Goal: Information Seeking & Learning: Check status

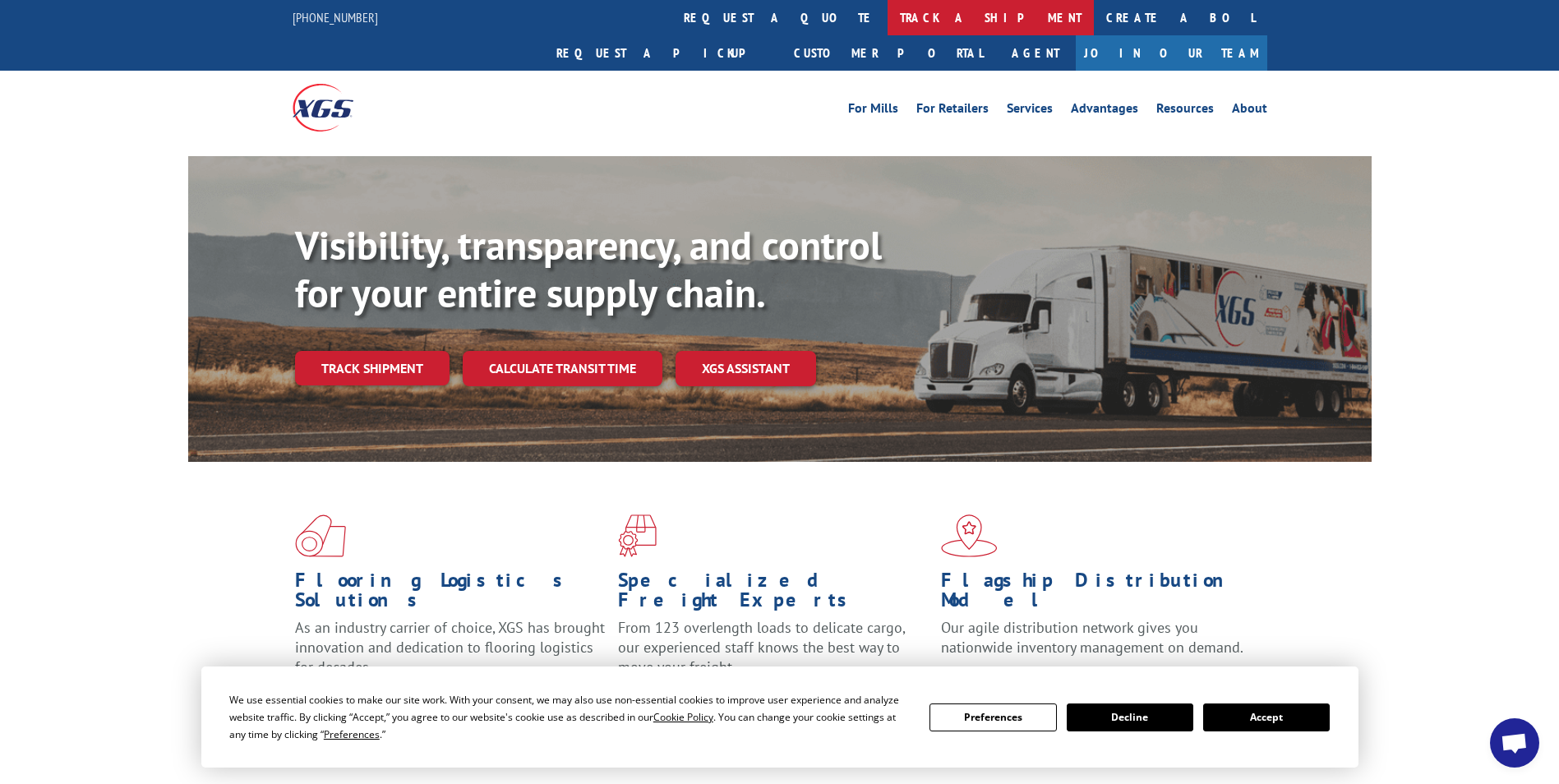
click at [887, 23] on link "track a shipment" at bounding box center [990, 17] width 206 height 36
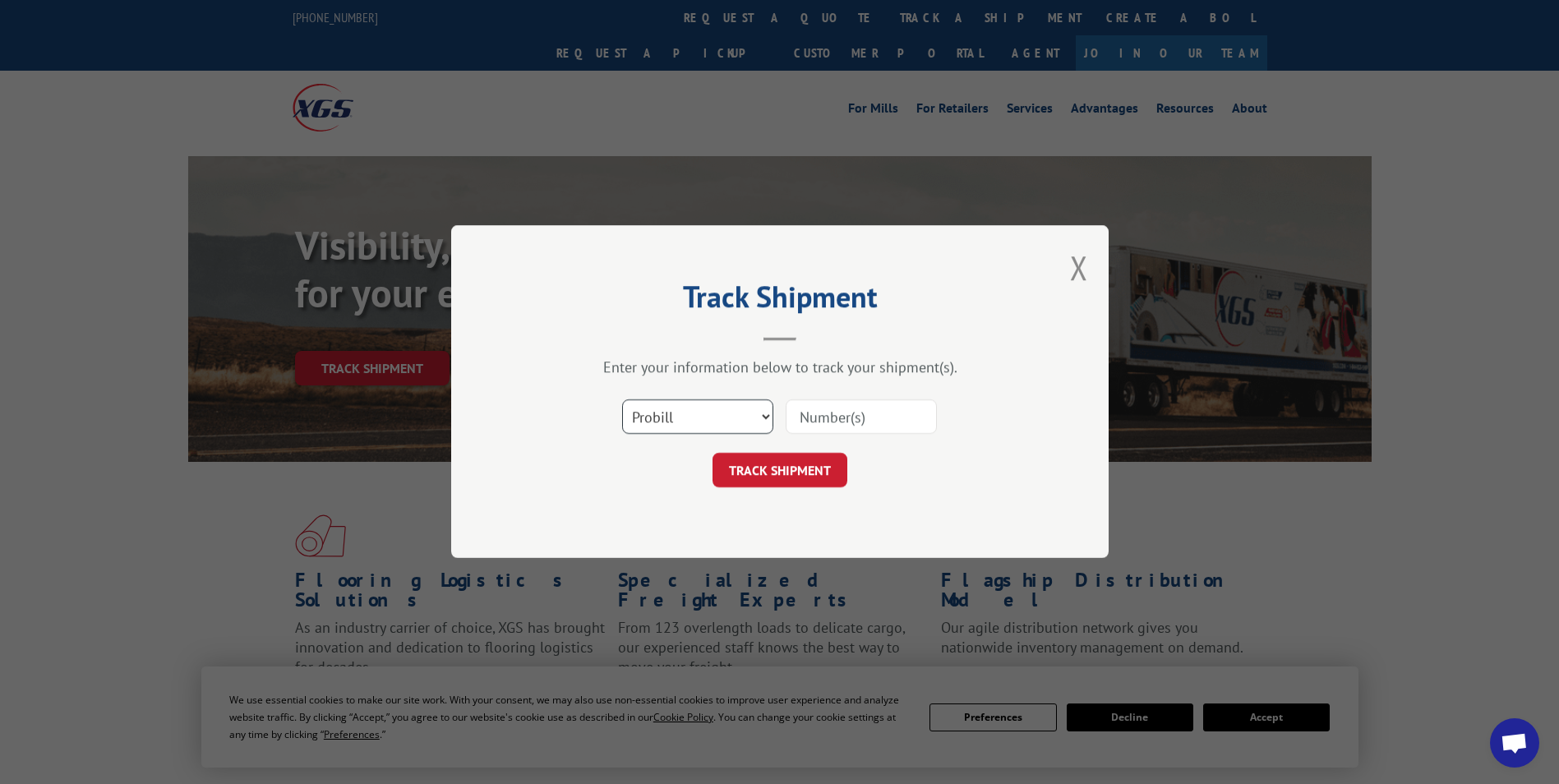
click at [766, 413] on select "Select category... Probill BOL PO" at bounding box center [697, 417] width 152 height 35
select select "bol"
click at [622, 400] on select "Select category... Probill BOL PO" at bounding box center [697, 417] width 152 height 35
click at [877, 416] on input at bounding box center [862, 417] width 152 height 35
paste input "6025030"
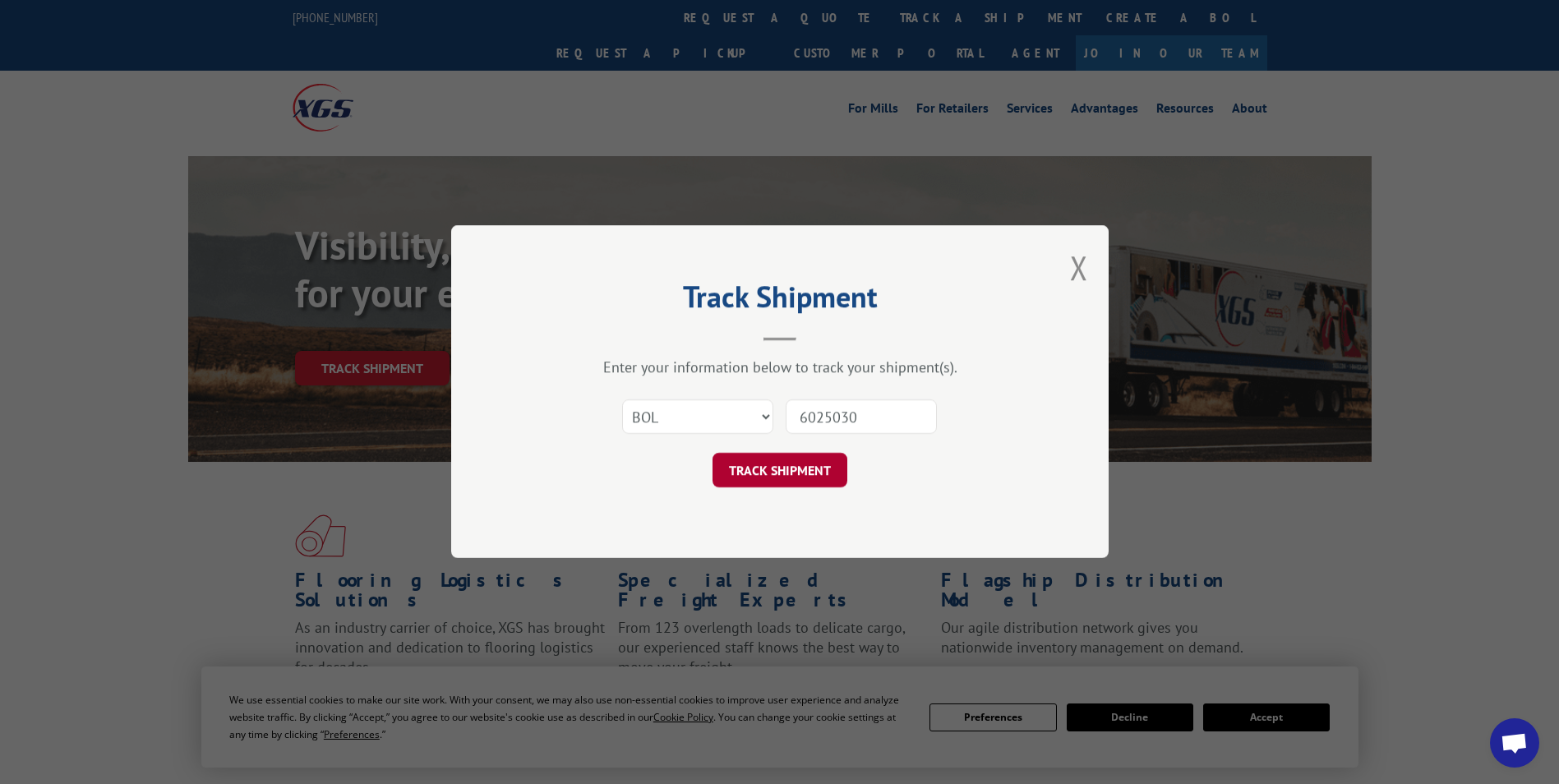
type input "6025030"
click at [801, 474] on button "TRACK SHIPMENT" at bounding box center [780, 471] width 135 height 35
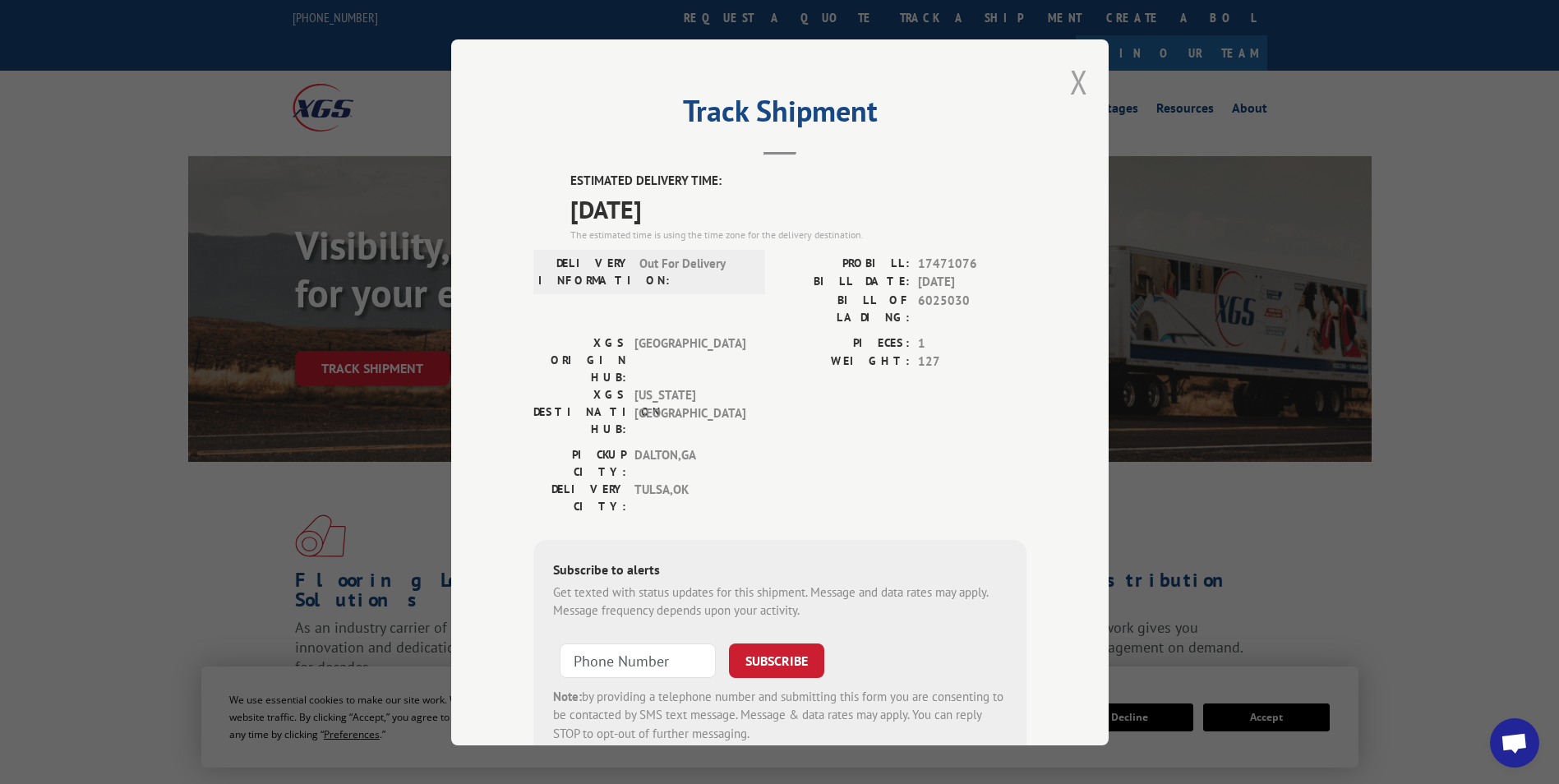
click at [1070, 88] on button "Close modal" at bounding box center [1079, 82] width 18 height 44
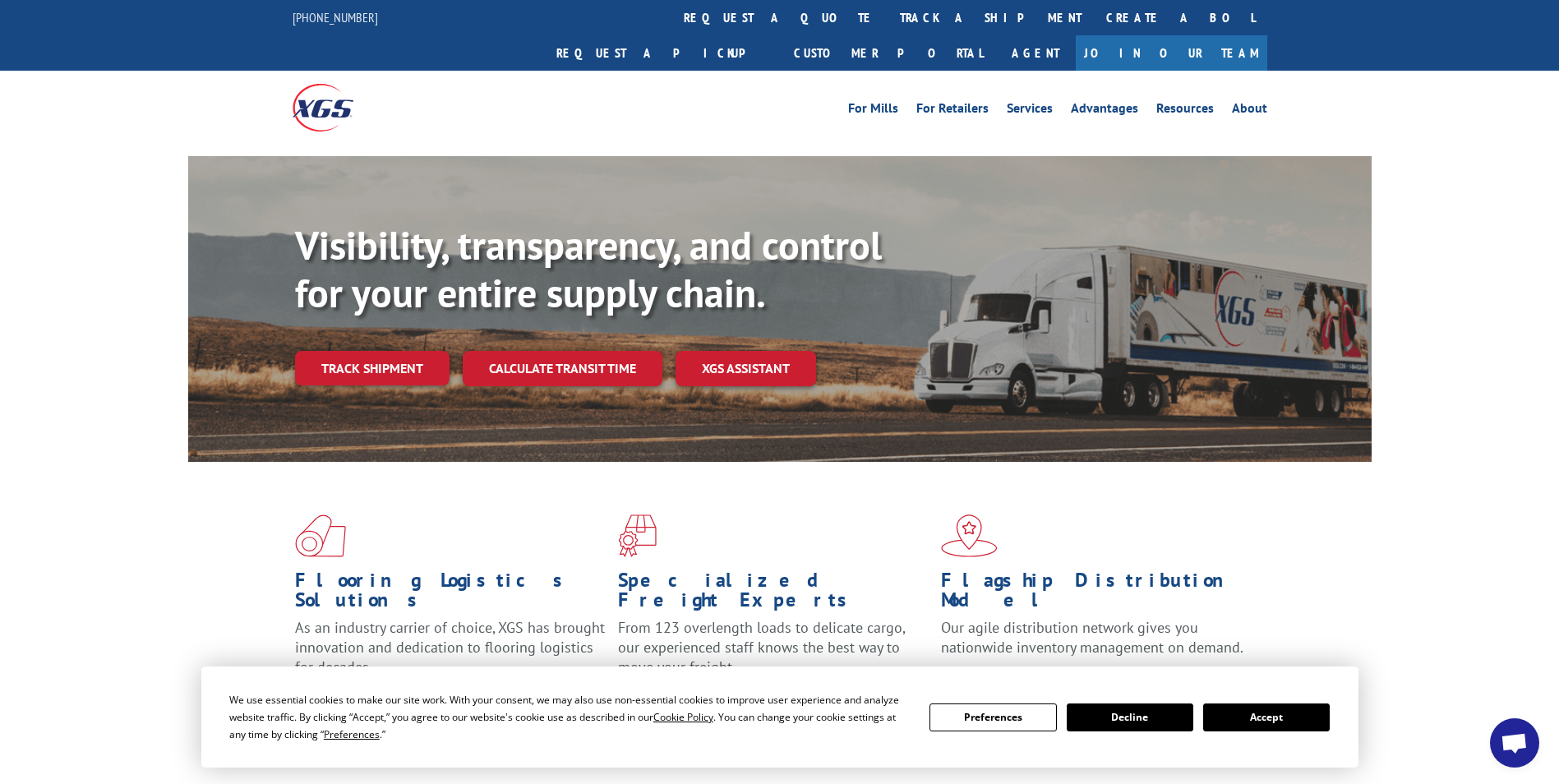
click at [1117, 709] on button "Decline" at bounding box center [1130, 717] width 127 height 28
